Goal: Task Accomplishment & Management: Use online tool/utility

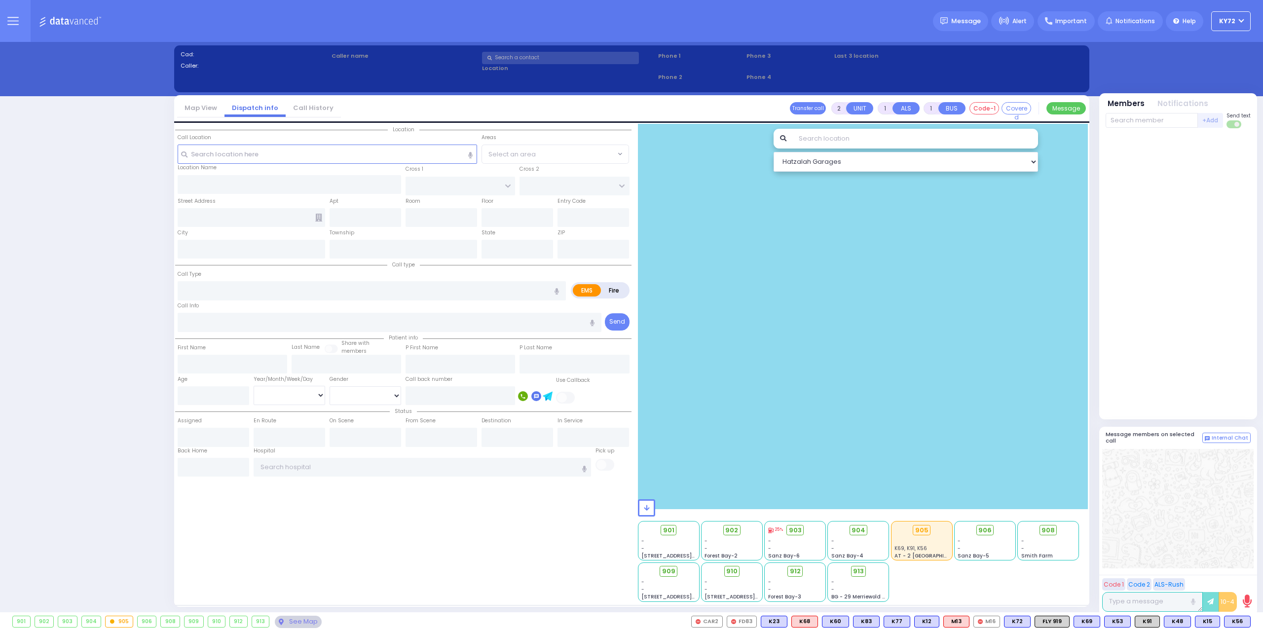
select select "10"
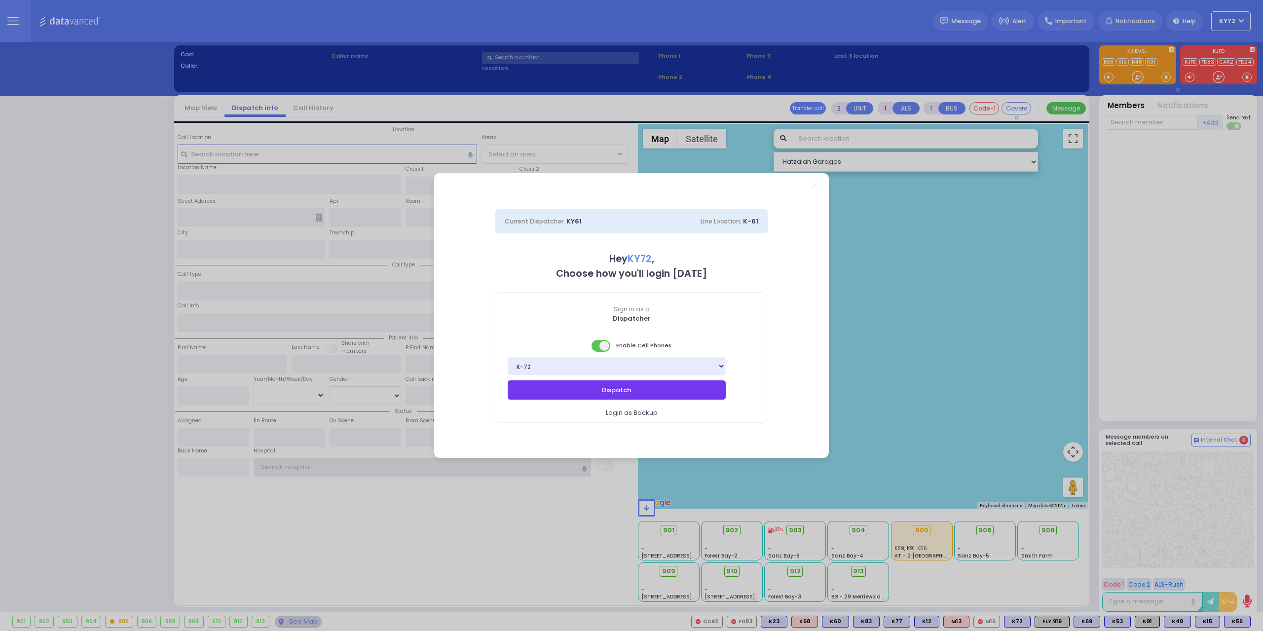
type input "KY72"
click at [691, 393] on button "Dispatch" at bounding box center [616, 389] width 218 height 19
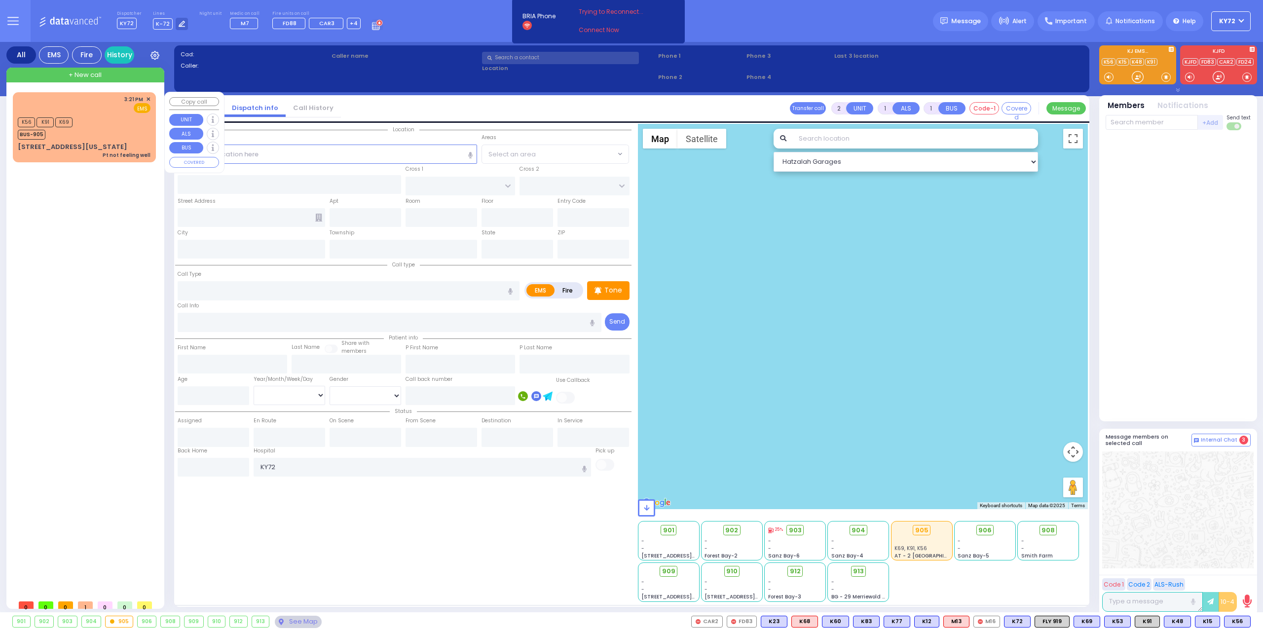
click at [117, 151] on div "Pt not feeling well" at bounding box center [127, 154] width 48 height 7
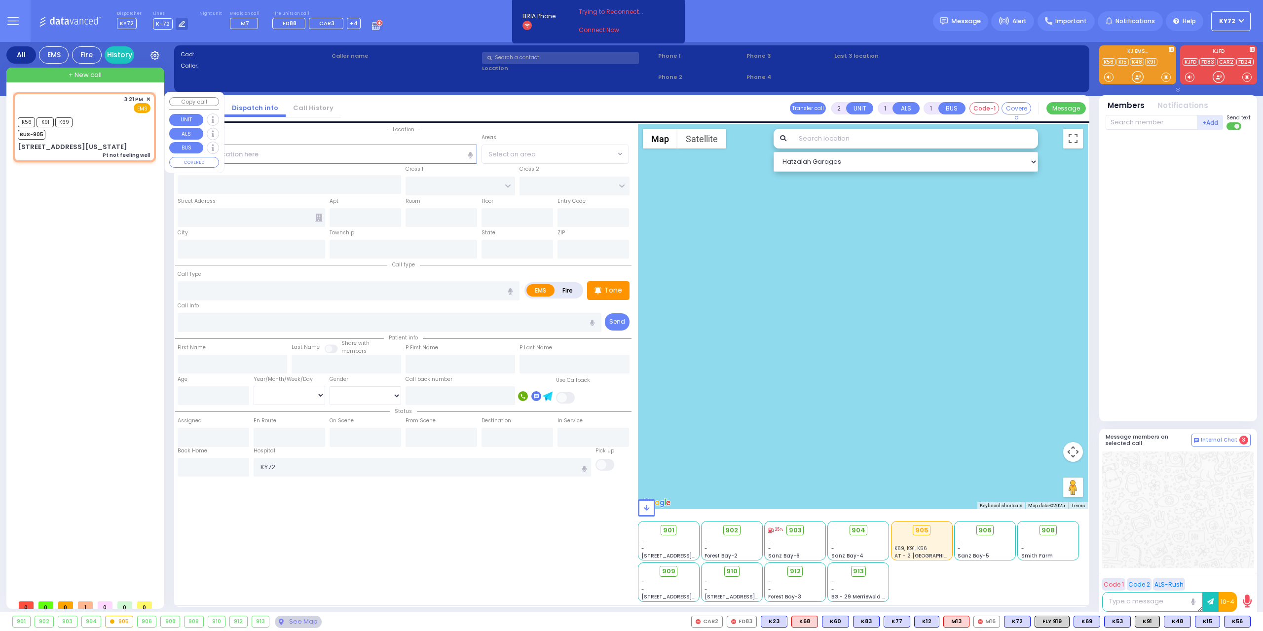
type input "1"
type input "0"
select select
type input "Pt not feeling well"
radio input "true"
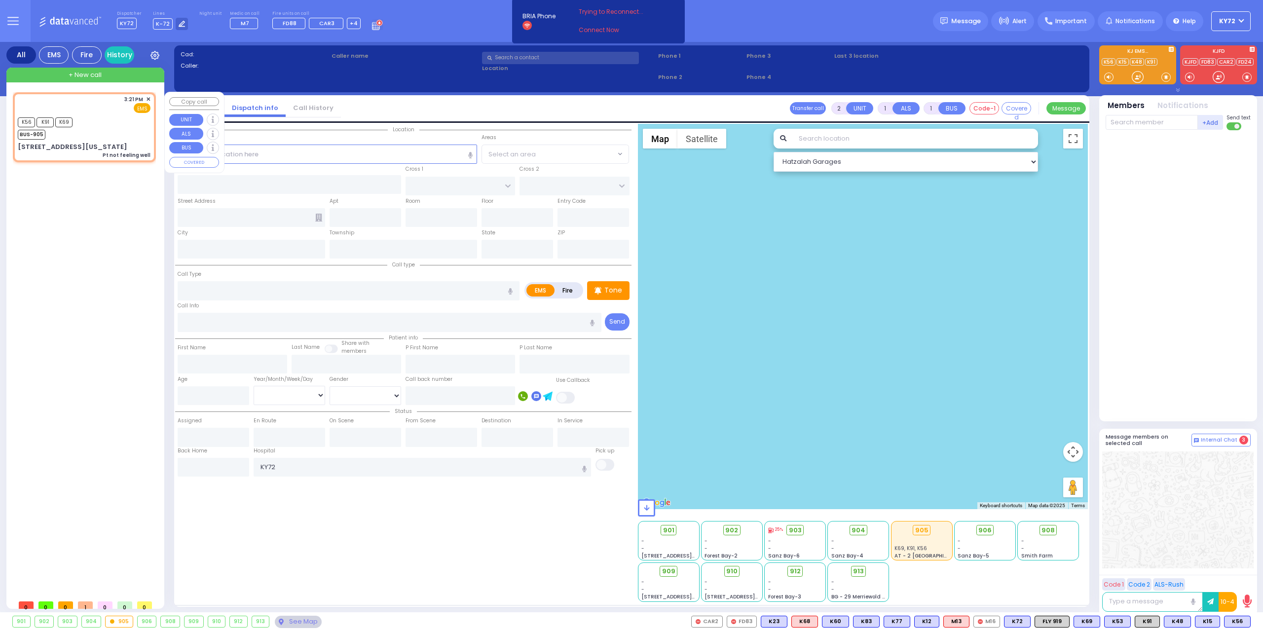
select select
type input "15:21"
type input "15:22"
type input "[STREET_ADDRESS][US_STATE]"
type input "MONROE"
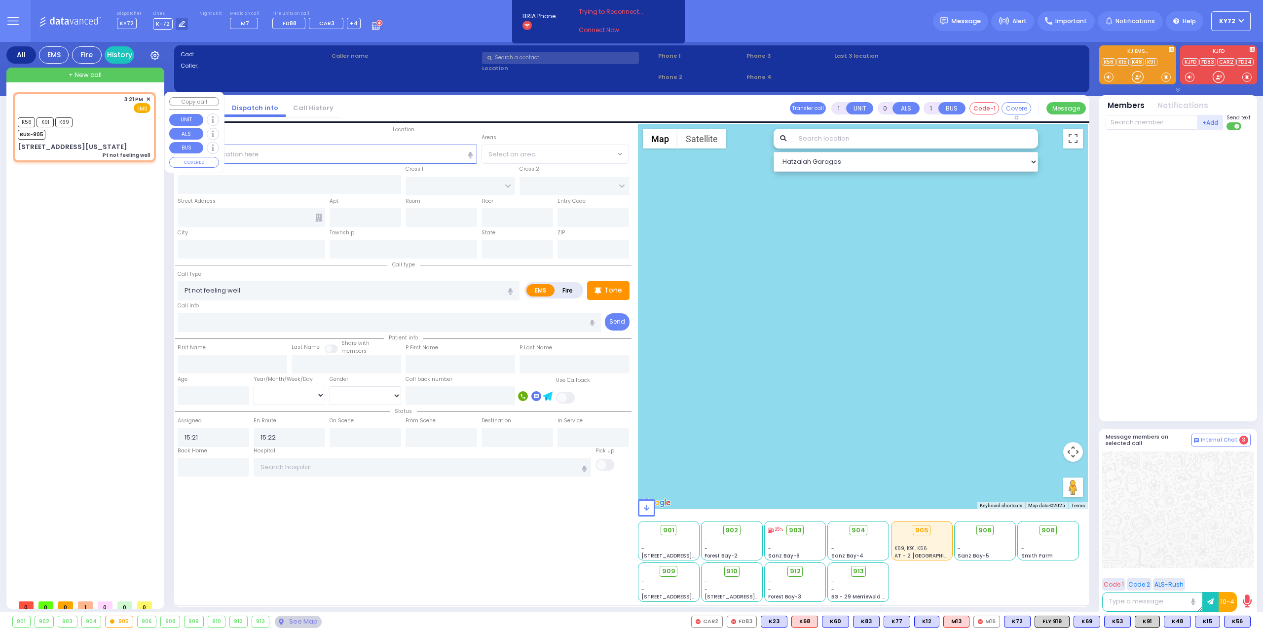
type input "[US_STATE]"
type input "10950"
select select "Hatzalah Garages"
